Goal: Task Accomplishment & Management: Complete application form

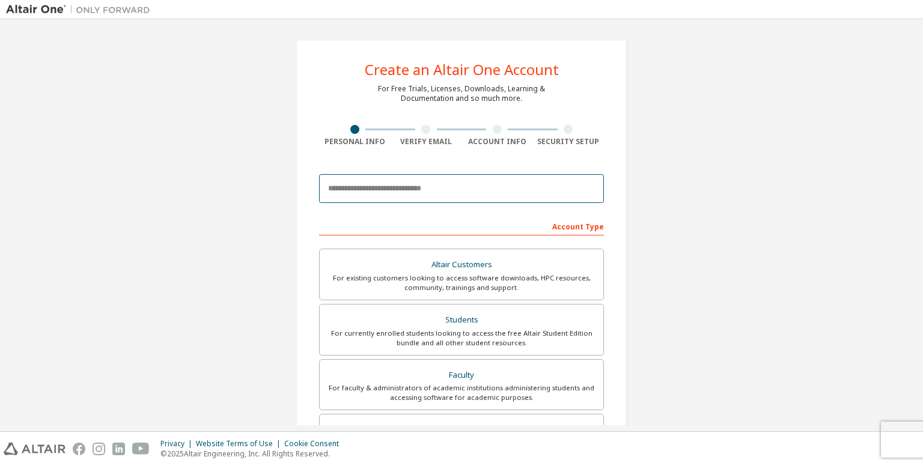
click at [464, 191] on input "email" at bounding box center [461, 188] width 285 height 29
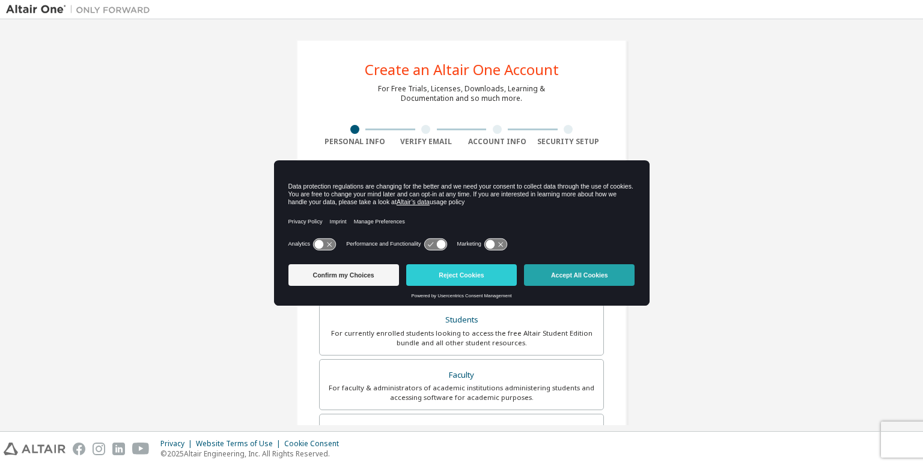
click at [556, 270] on button "Accept All Cookies" at bounding box center [579, 275] width 111 height 22
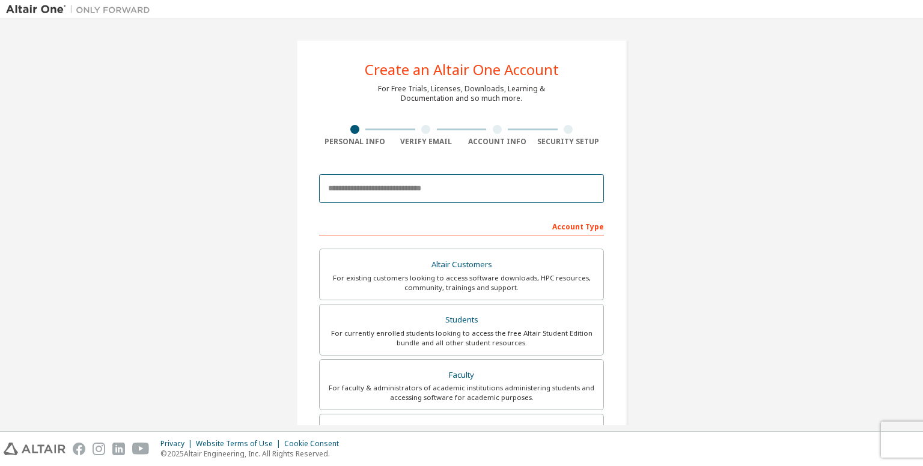
click at [451, 199] on input "email" at bounding box center [461, 188] width 285 height 29
type input "**********"
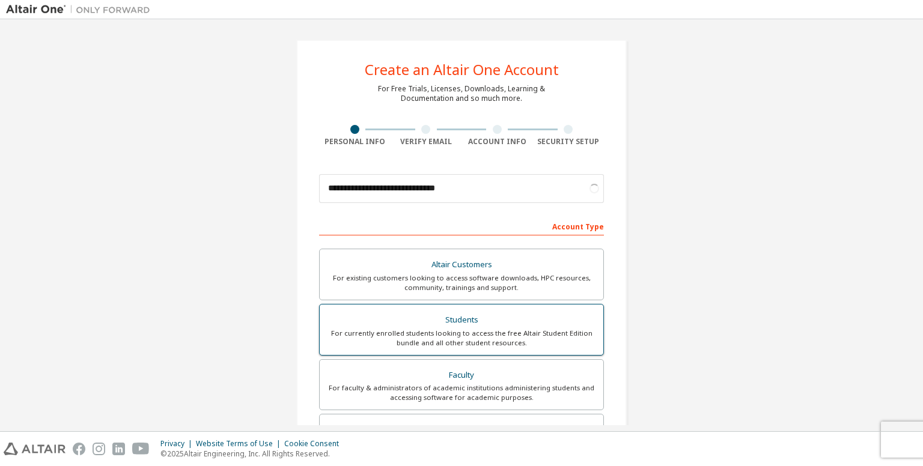
click at [569, 332] on div "For currently enrolled students looking to access the free Altair Student Editi…" at bounding box center [461, 338] width 269 height 19
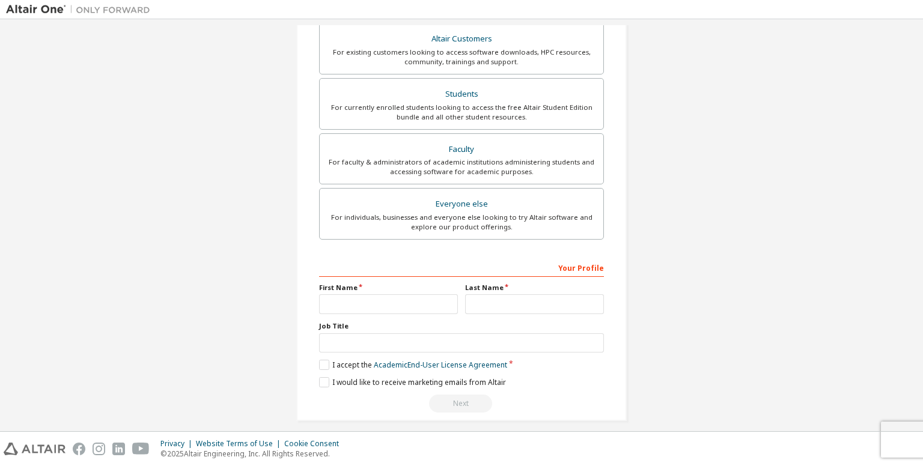
scroll to position [233, 0]
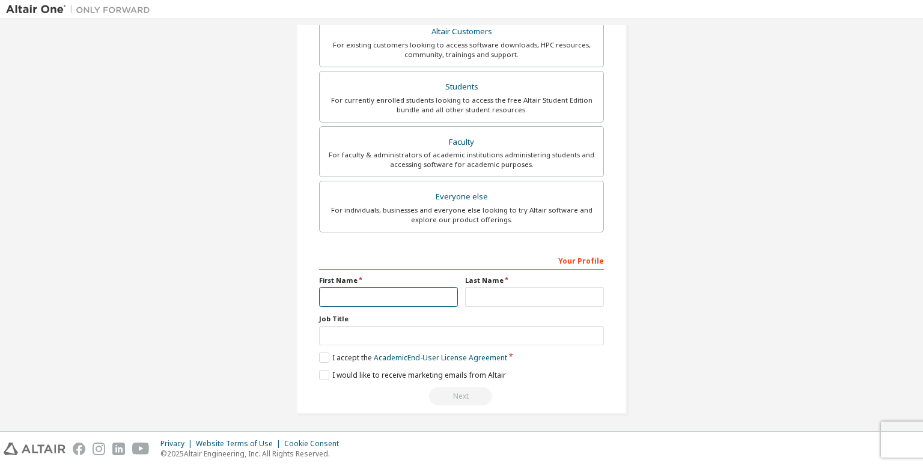
click at [417, 293] on input "text" at bounding box center [388, 297] width 139 height 20
type input "**********"
click at [474, 291] on input "text" at bounding box center [534, 297] width 139 height 20
type input "**********"
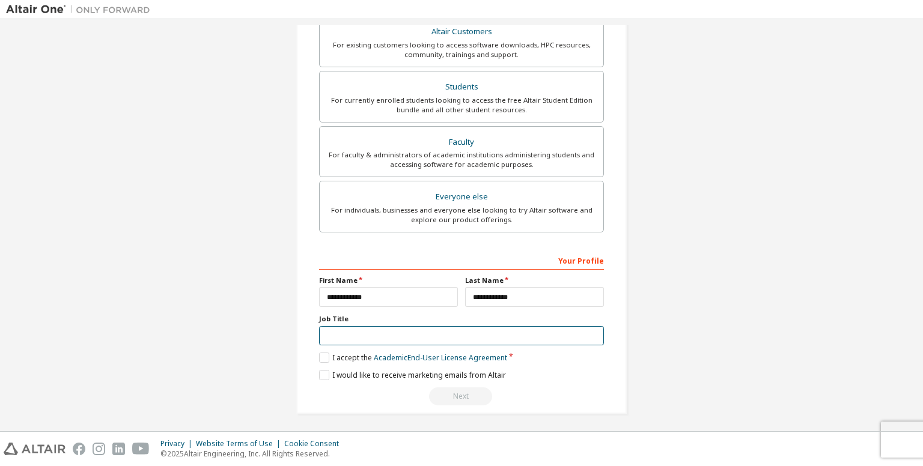
click at [410, 337] on input "text" at bounding box center [461, 336] width 285 height 20
type input "********"
click at [336, 353] on label "I accept the Academic End-User License Agreement" at bounding box center [413, 358] width 188 height 10
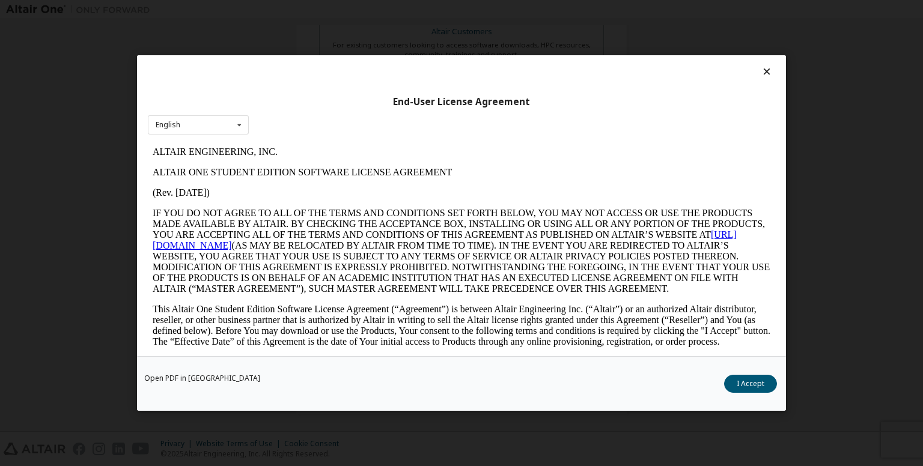
scroll to position [0, 0]
click at [758, 373] on div "Open PDF in New Tab I Accept" at bounding box center [461, 383] width 649 height 55
click at [757, 384] on button "I Accept" at bounding box center [750, 384] width 53 height 18
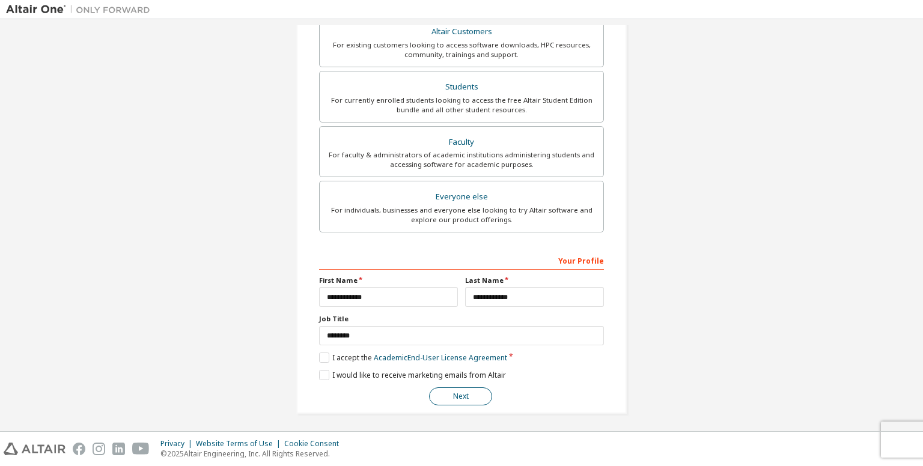
click at [435, 389] on button "Next" at bounding box center [460, 396] width 63 height 18
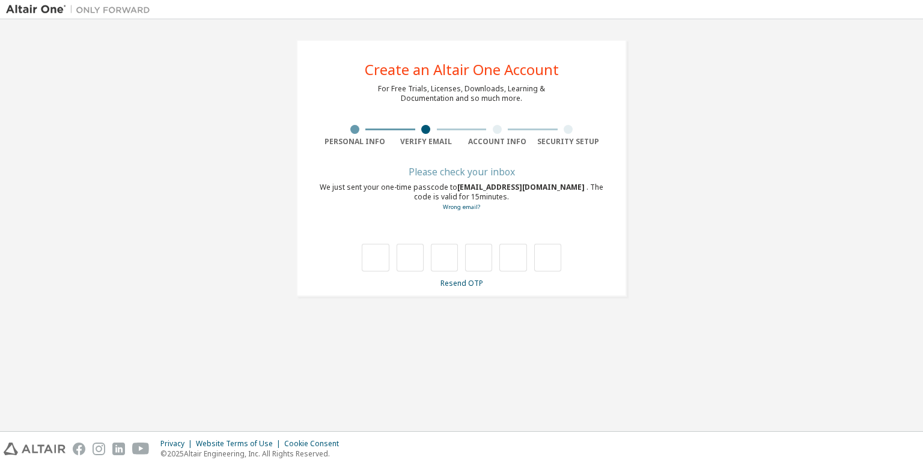
type input "*"
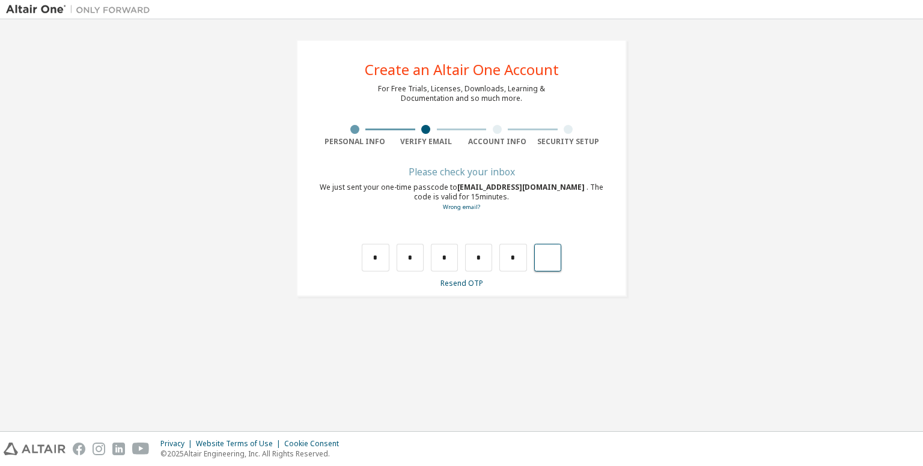
type input "*"
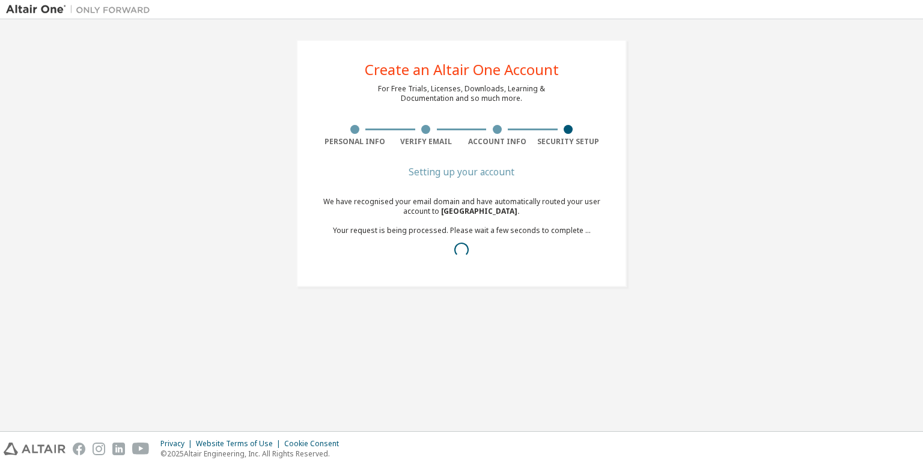
drag, startPoint x: 693, startPoint y: 156, endPoint x: 637, endPoint y: 161, distance: 56.1
click at [637, 161] on div "Create an Altair One Account For Free Trials, Licenses, Downloads, Learning & D…" at bounding box center [461, 163] width 359 height 276
